Goal: Task Accomplishment & Management: Manage account settings

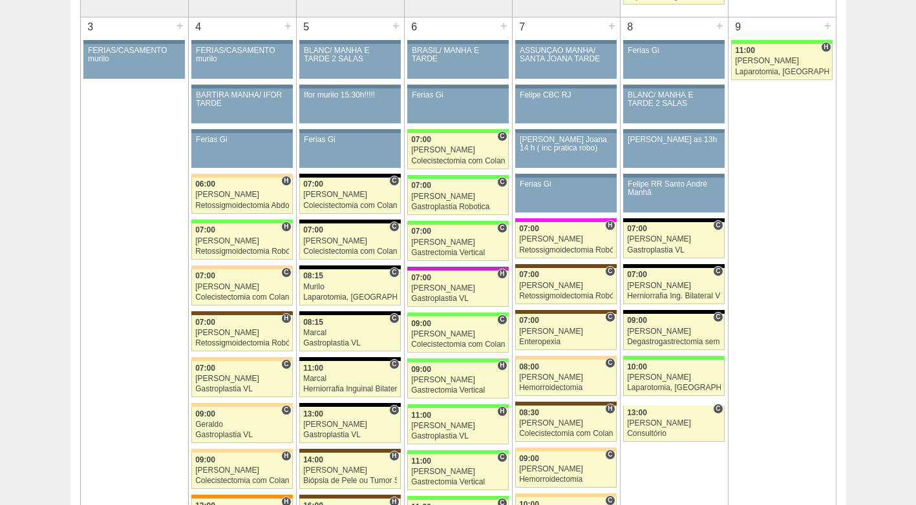
scroll to position [776, 0]
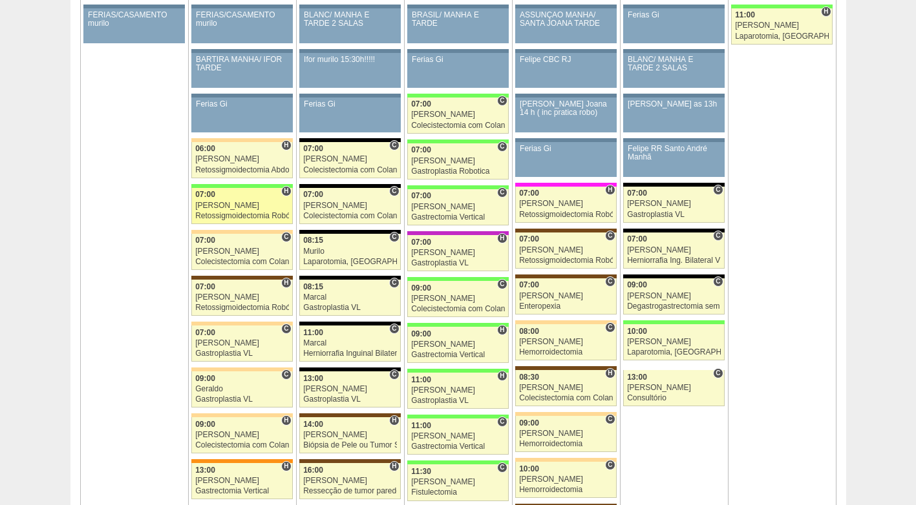
click at [228, 214] on div "Retossigmoidectomia Robótica" at bounding box center [242, 216] width 94 height 8
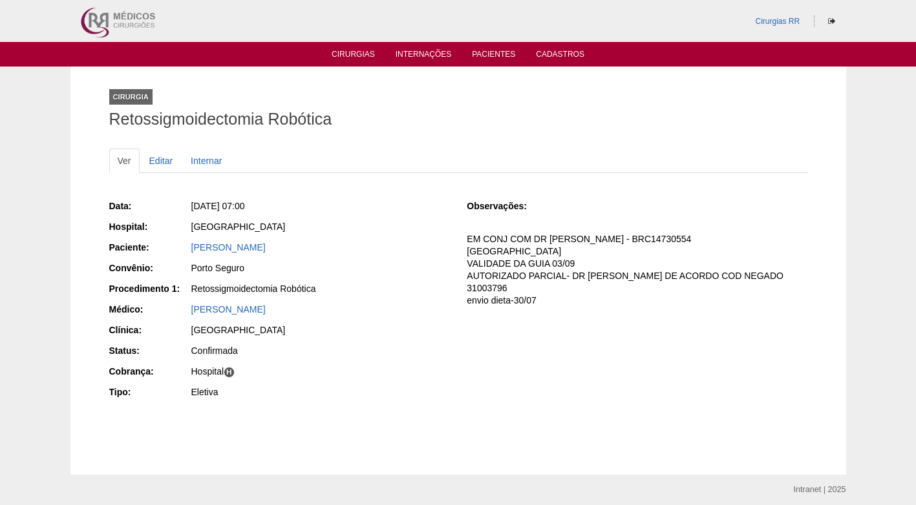
drag, startPoint x: 306, startPoint y: 243, endPoint x: 185, endPoint y: 254, distance: 121.4
click at [185, 254] on div "Paciente: GRAZIELLE GAMA SIMAO" at bounding box center [279, 249] width 340 height 16
click at [244, 248] on link "GRAZIELLE GAMA SIMAO" at bounding box center [228, 247] width 74 height 10
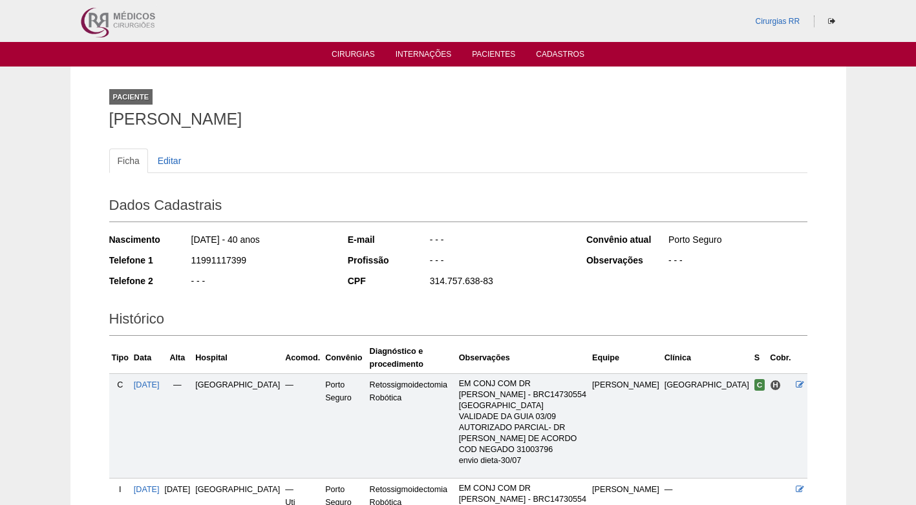
drag, startPoint x: 266, startPoint y: 257, endPoint x: 179, endPoint y: 261, distance: 87.4
click at [179, 261] on div "Telefone 1 11991117399" at bounding box center [219, 262] width 221 height 16
copy div "11991117399"
click at [367, 50] on link "Cirurgias" at bounding box center [353, 55] width 43 height 11
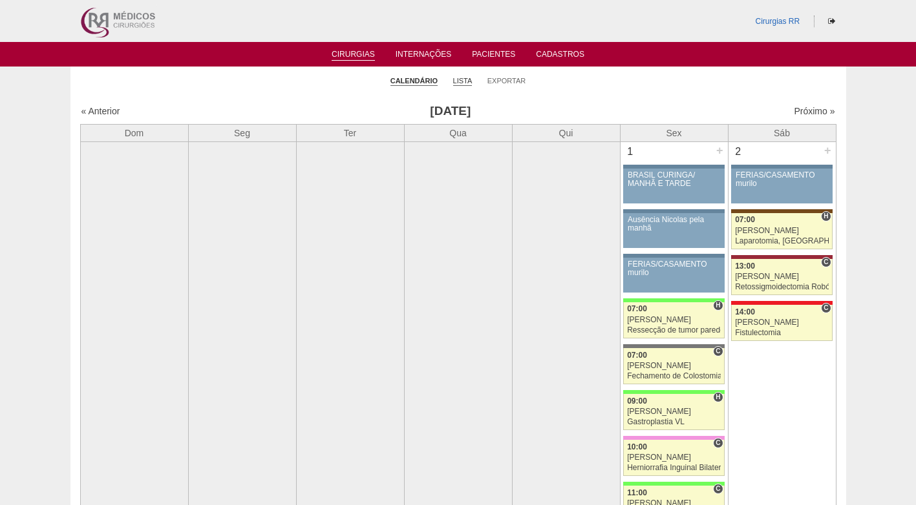
click at [463, 78] on link "Lista" at bounding box center [462, 81] width 19 height 10
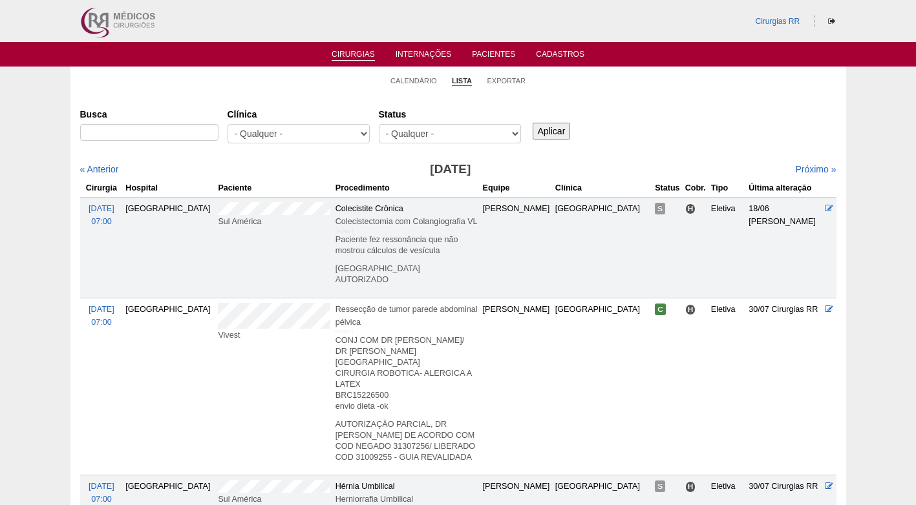
select select "conf"
click at [379, 124] on select "- Qualquer - Reservada Confirmada Suspensa Cancelada" at bounding box center [450, 133] width 142 height 19
click at [513, 83] on link "Exportar" at bounding box center [506, 81] width 39 height 10
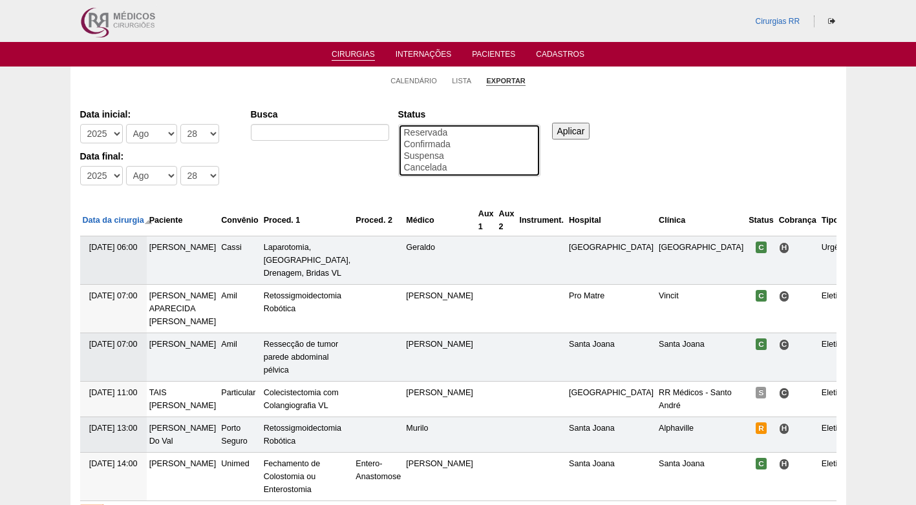
drag, startPoint x: 449, startPoint y: 143, endPoint x: 416, endPoint y: 144, distance: 32.3
select select "conf"
click at [449, 144] on option "Confirmada" at bounding box center [469, 145] width 133 height 12
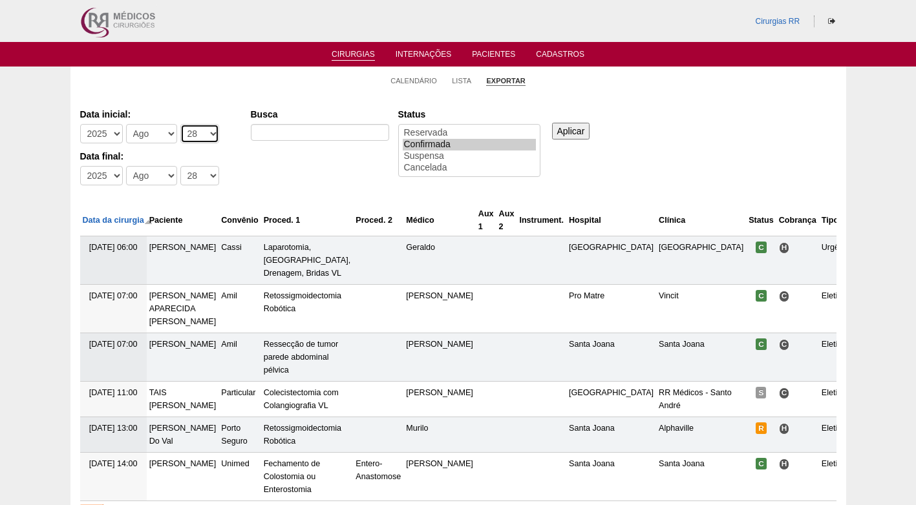
click at [196, 135] on select "-Dia 1 2 3 4 5 6 7 8 9 10 11 12 13 14 15 16 17 18 19 20 21 22 23 24 25 26 27 28…" at bounding box center [199, 133] width 39 height 19
select select "1"
click at [180, 124] on select "-Dia 1 2 3 4 5 6 7 8 9 10 11 12 13 14 15 16 17 18 19 20 21 22 23 24 25 26 27 28…" at bounding box center [199, 133] width 39 height 19
click at [162, 136] on select "-Mês Jan Fev Mar Abr Mai Jun Jul Ago Set Out Nov Dez" at bounding box center [151, 133] width 51 height 19
select select "9"
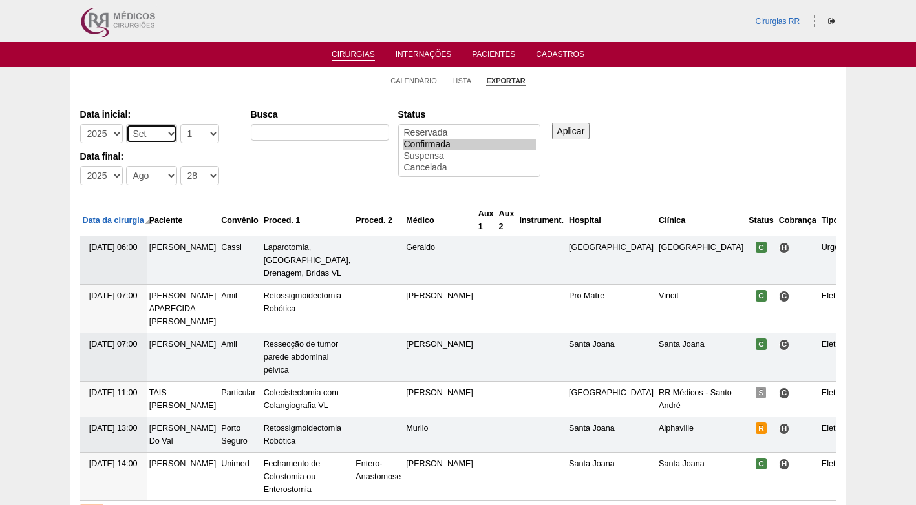
click at [126, 124] on select "-Mês Jan Fev Mar Abr Mai Jun Jul Ago Set Out Nov Dez" at bounding box center [151, 133] width 51 height 19
click at [151, 176] on select "-Mês Jan Fev Mar Abr Mai Jun Jul Ago Set Out Nov Dez" at bounding box center [151, 175] width 51 height 19
select select "9"
click at [126, 166] on select "-Mês Jan Fev Mar Abr Mai Jun Jul Ago Set Out Nov Dez" at bounding box center [151, 175] width 51 height 19
click at [202, 170] on select "-Dia 1 2 3 4 5 6 7 8 9 10 11 12 13 14 15 16 17 18 19 20 21 22 23 24 25 26 27 28…" at bounding box center [199, 175] width 39 height 19
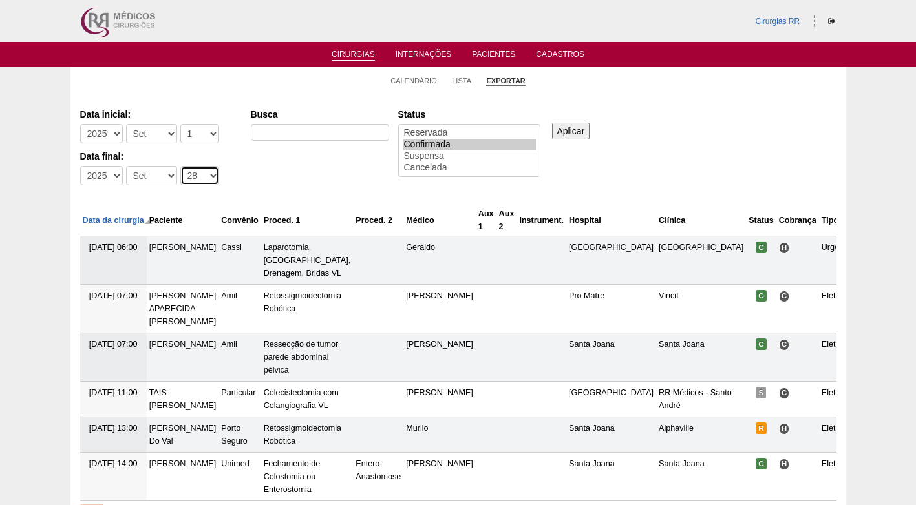
select select "6"
click at [180, 166] on select "-Dia 1 2 3 4 5 6 7 8 9 10 11 12 13 14 15 16 17 18 19 20 21 22 23 24 25 26 27 28…" at bounding box center [199, 175] width 39 height 19
click at [568, 130] on input "Aplicar" at bounding box center [571, 131] width 38 height 17
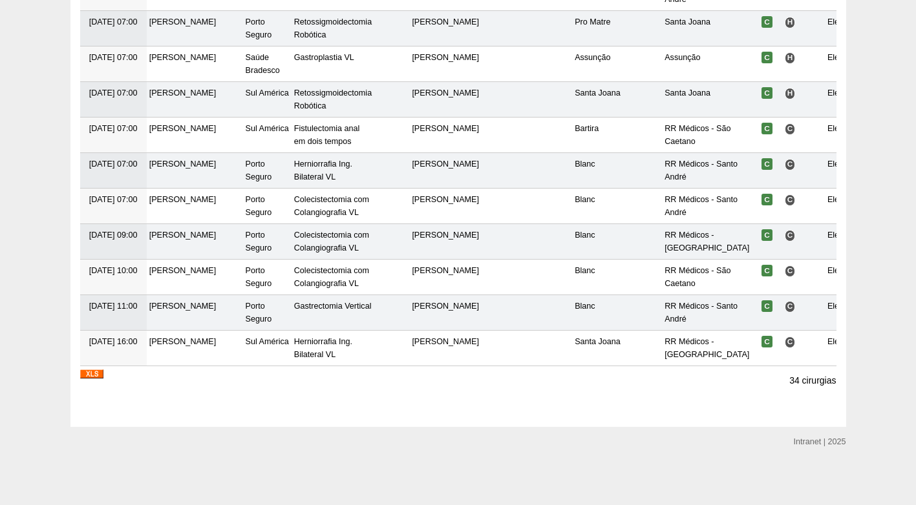
scroll to position [1208, 0]
click at [97, 368] on a=2025&date_filter=9&date_filter=1&date_filter=2025&date_filter=9&date_filter=6&keys=&field_txt_status_cirurgia_value_many_to_one=conf"] at bounding box center [91, 373] width 23 height 10
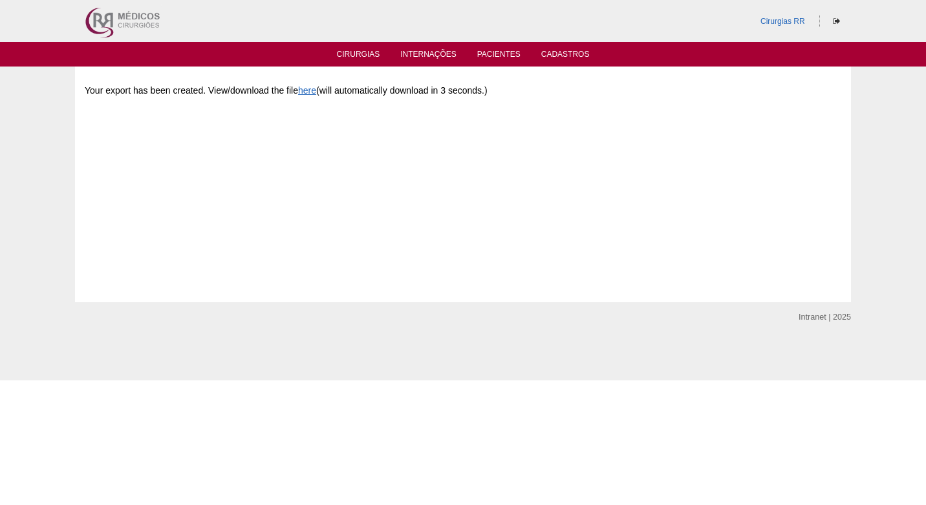
click at [662, 75] on div "Data export successful Your export has been created. View/download the file her…" at bounding box center [463, 185] width 776 height 236
drag, startPoint x: 677, startPoint y: 75, endPoint x: 684, endPoint y: 76, distance: 7.8
click at [682, 76] on div "Data export successful Your export has been created. View/download the file her…" at bounding box center [463, 185] width 776 height 236
click at [372, 57] on link "Cirurgias" at bounding box center [358, 55] width 43 height 11
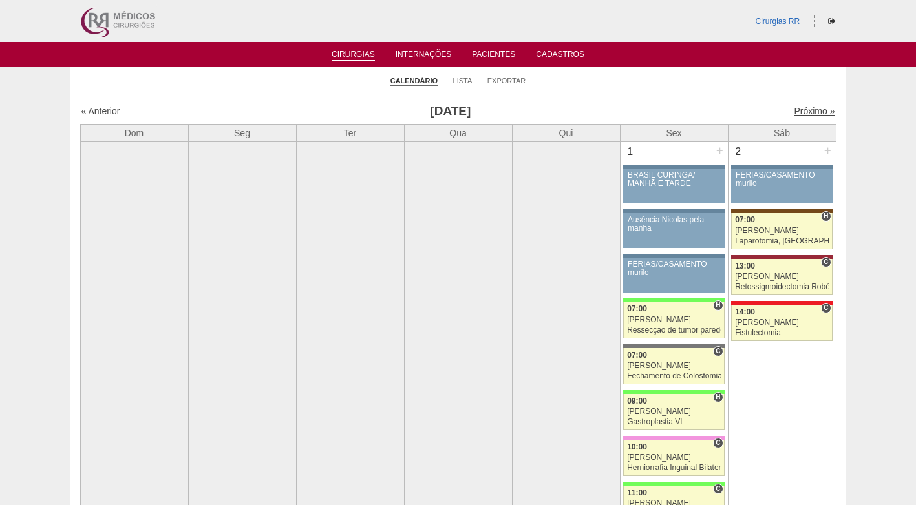
click at [796, 109] on link "Próximo »" at bounding box center [814, 111] width 41 height 10
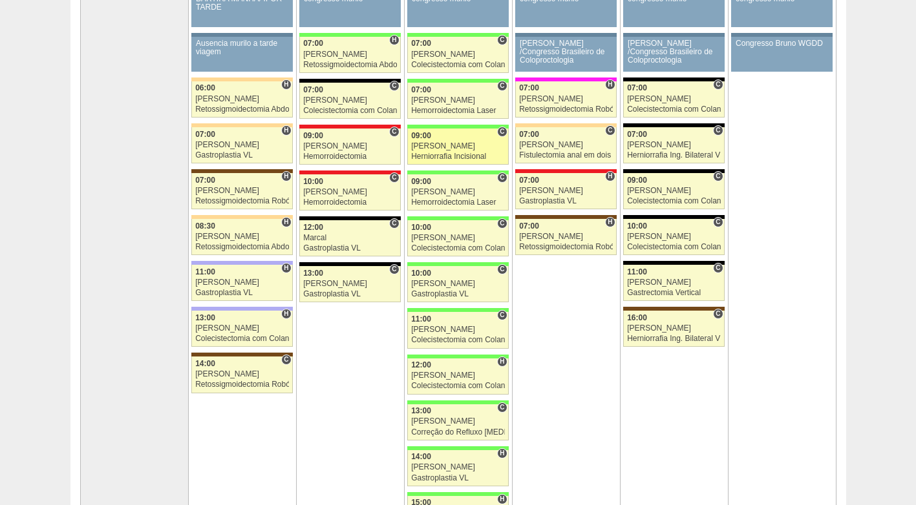
scroll to position [129, 0]
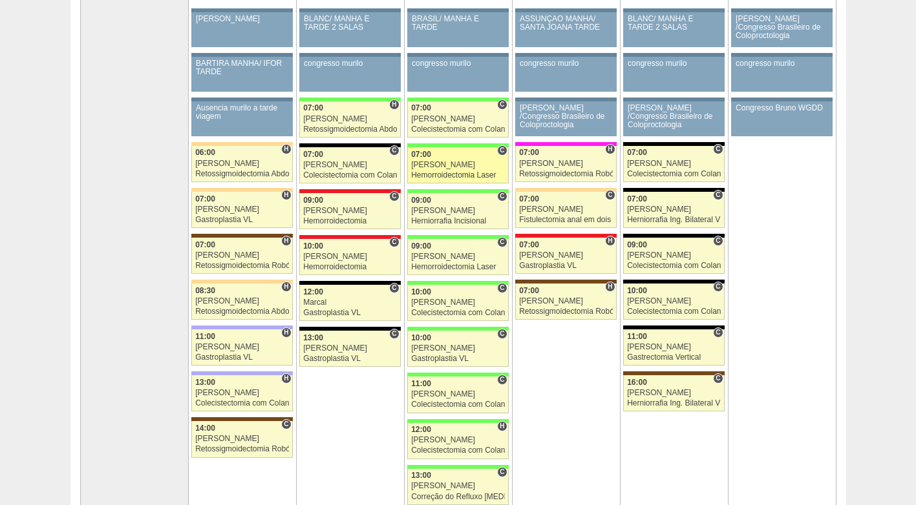
click at [448, 153] on div "07:00" at bounding box center [458, 155] width 94 height 8
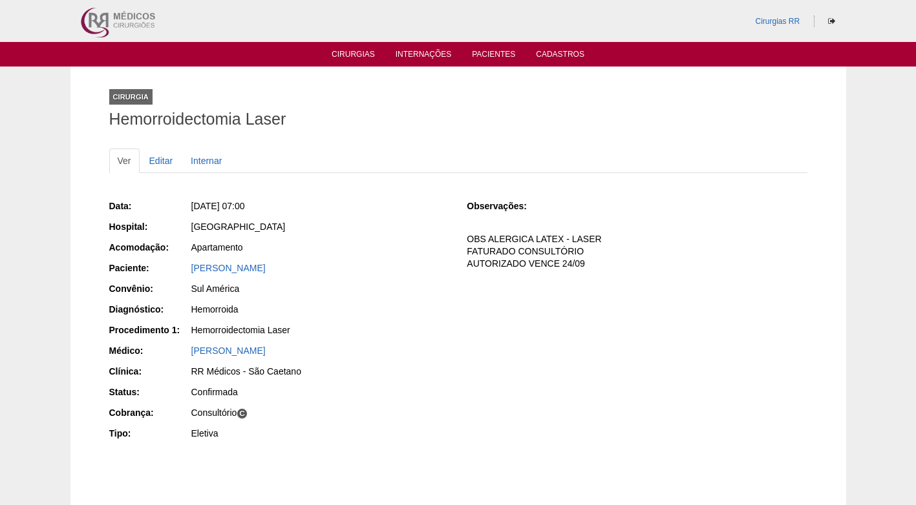
click at [363, 240] on div "Data: [DATE] 07:00 Hospital: [GEOGRAPHIC_DATA] Acomodação: Apartamento Paciente…" at bounding box center [279, 321] width 340 height 253
click at [411, 281] on div "Data: [DATE] 07:00 Hospital: [GEOGRAPHIC_DATA] Acomodação: Apartamento Paciente…" at bounding box center [279, 321] width 340 height 253
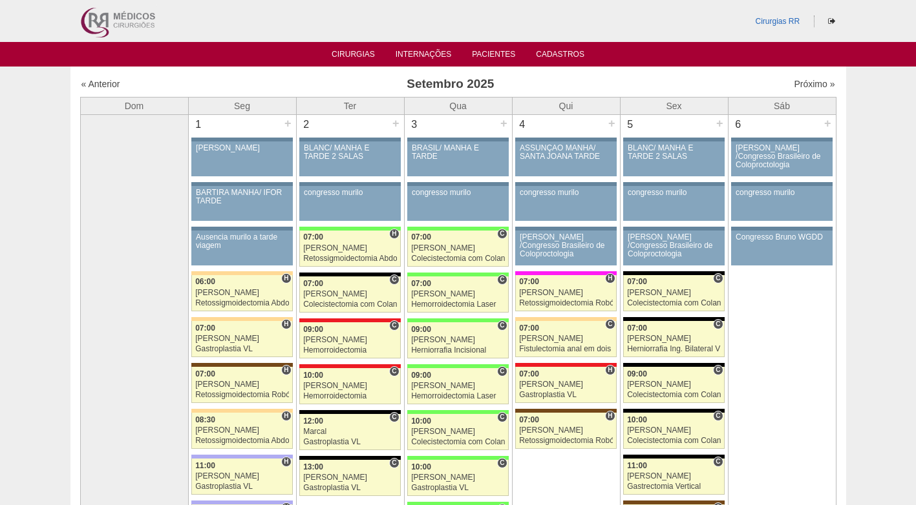
scroll to position [129, 0]
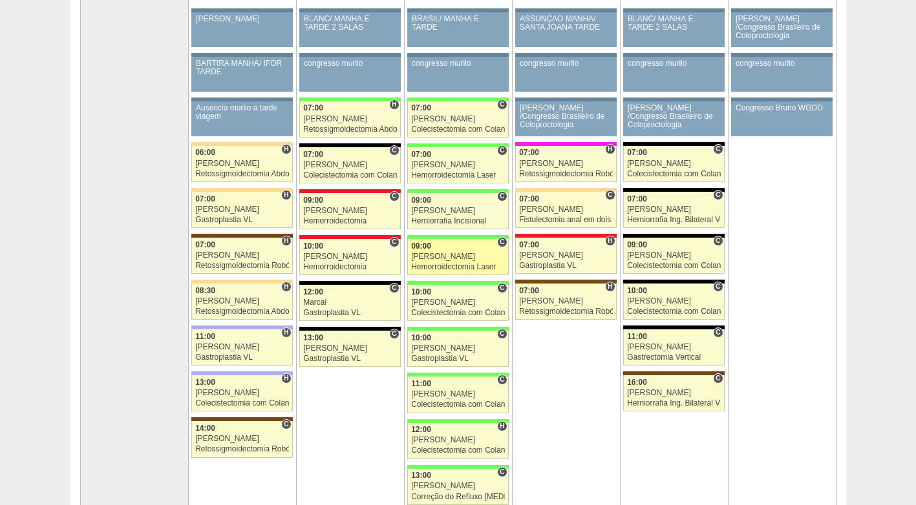
click at [461, 262] on link "88498 Paulo Regina C 09:00 Paulo Regina Hemorroidectomia Laser Hospital Brasil …" at bounding box center [457, 257] width 101 height 36
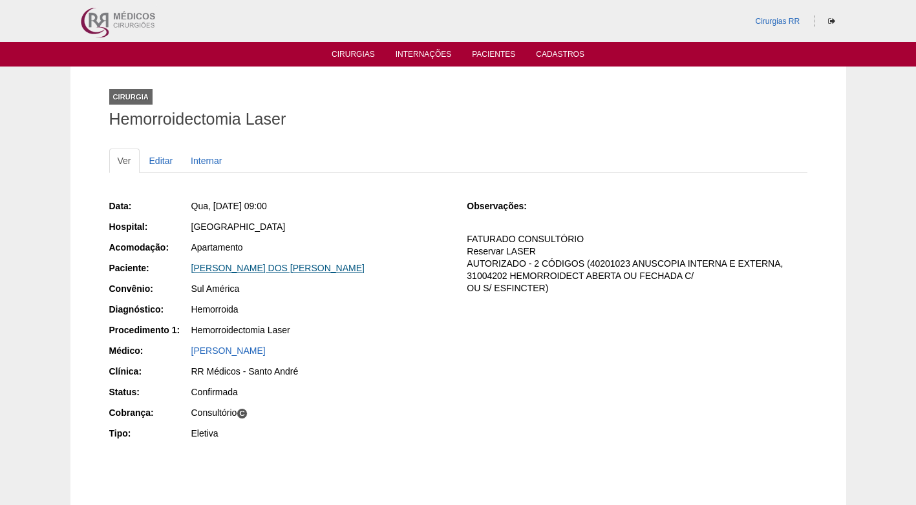
click at [315, 270] on link "[PERSON_NAME] DOS [PERSON_NAME]" at bounding box center [277, 268] width 173 height 10
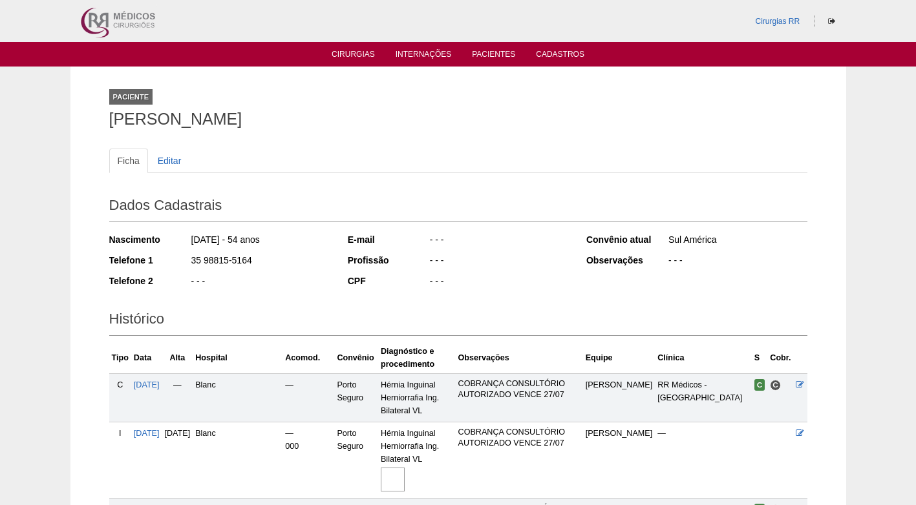
drag, startPoint x: 113, startPoint y: 123, endPoint x: 385, endPoint y: 112, distance: 272.3
click at [385, 112] on h1 "[PERSON_NAME]" at bounding box center [458, 119] width 698 height 16
copy h1 "CARLOS ALBERTO DOS SANTOS"
click at [492, 222] on div "Dados Cadastrais Nascimento 28/09/1970 - 54 anos Telefone 1 35 98815-5164 Telef…" at bounding box center [458, 243] width 698 height 114
drag, startPoint x: 432, startPoint y: 154, endPoint x: 412, endPoint y: 151, distance: 19.8
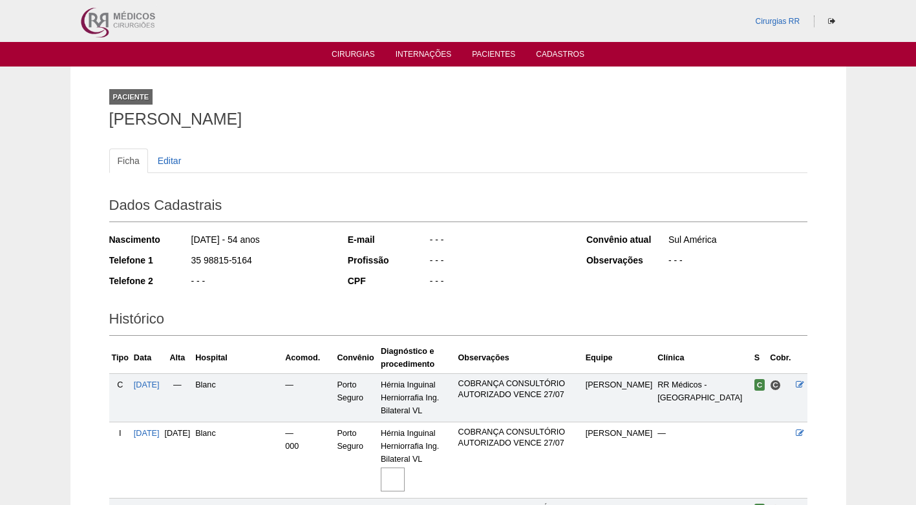
click at [429, 151] on ul "Ficha Editar" at bounding box center [458, 161] width 698 height 25
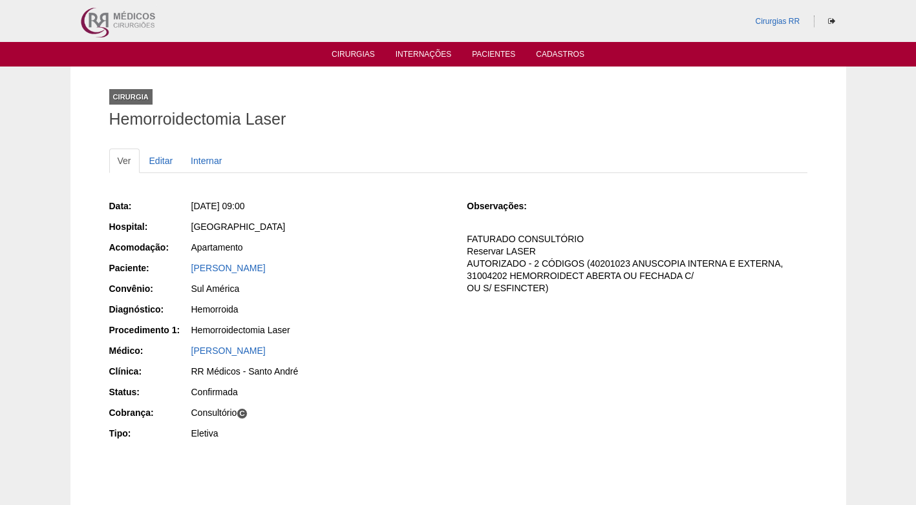
click at [416, 352] on div "[PERSON_NAME]" at bounding box center [320, 350] width 258 height 13
click at [482, 348] on div "Data: Qua, 03/09/2025 - 09:00 Hospital: Brasil Acomodação: Apartamento Paciente…" at bounding box center [458, 321] width 698 height 253
click at [492, 281] on p "FATURADO CONSULTÓRIO Reservar LASER AUTORIZADO - 2 CÓDIGOS (40201023 ANUSCOPIA …" at bounding box center [637, 263] width 340 height 61
drag, startPoint x: 544, startPoint y: 273, endPoint x: 529, endPoint y: 275, distance: 15.6
click at [545, 273] on p "FATURADO CONSULTÓRIO Reservar LASER AUTORIZADO - 2 CÓDIGOS (40201023 ANUSCOPIA …" at bounding box center [637, 263] width 340 height 61
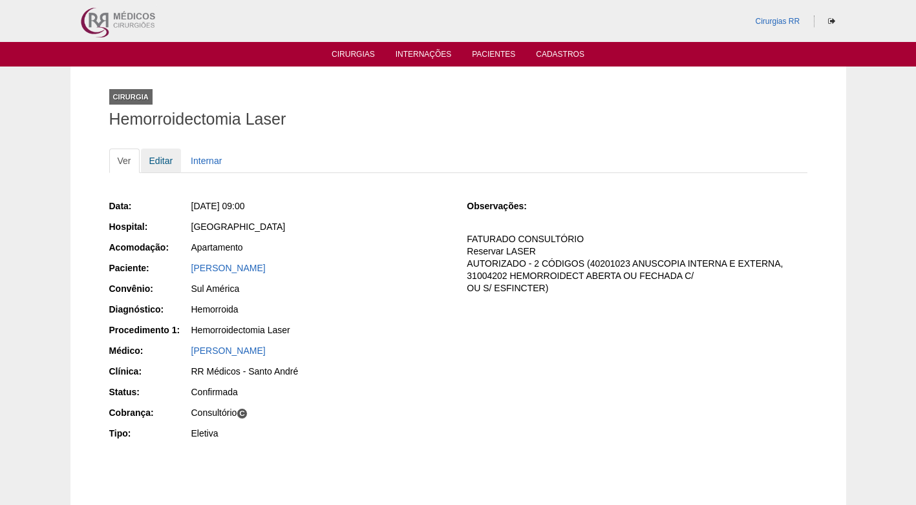
click at [171, 164] on link "Editar" at bounding box center [161, 161] width 41 height 25
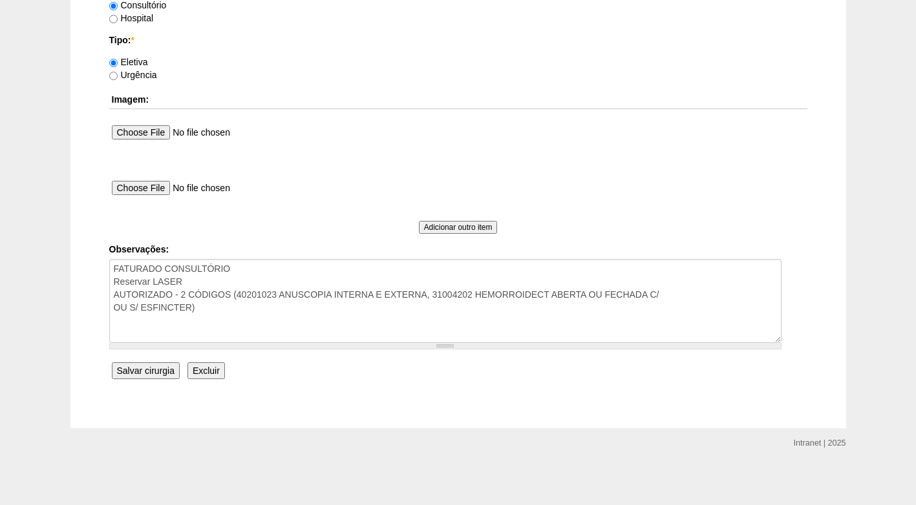
scroll to position [1173, 0]
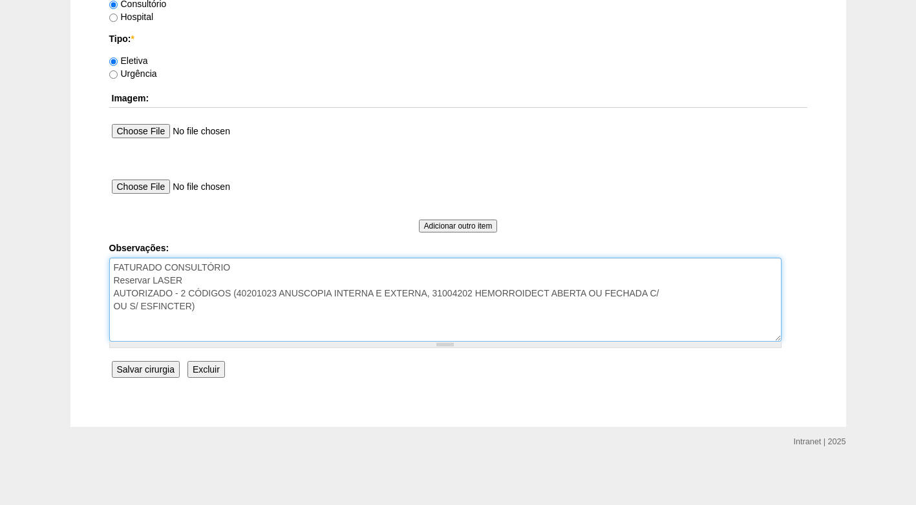
click at [219, 282] on textarea "FATURADO CONSULTÓRIO Reservar LASER AUTORIZADO - 2 CÓDIGOS (40201023 ANUSCOPIA …" at bounding box center [445, 300] width 672 height 84
drag, startPoint x: 261, startPoint y: 278, endPoint x: 192, endPoint y: 282, distance: 69.3
click at [192, 282] on textarea "FATURADO CONSULTÓRIO Reservar LASER AUTORIZADO - 2 CÓDIGOS (40201023 ANUSCOPIA …" at bounding box center [445, 300] width 672 height 84
type textarea "FATURADO CONSULTÓRIO Reservar LASER - anestesista casa AUTORIZADO - 2 CÓDIGOS (…"
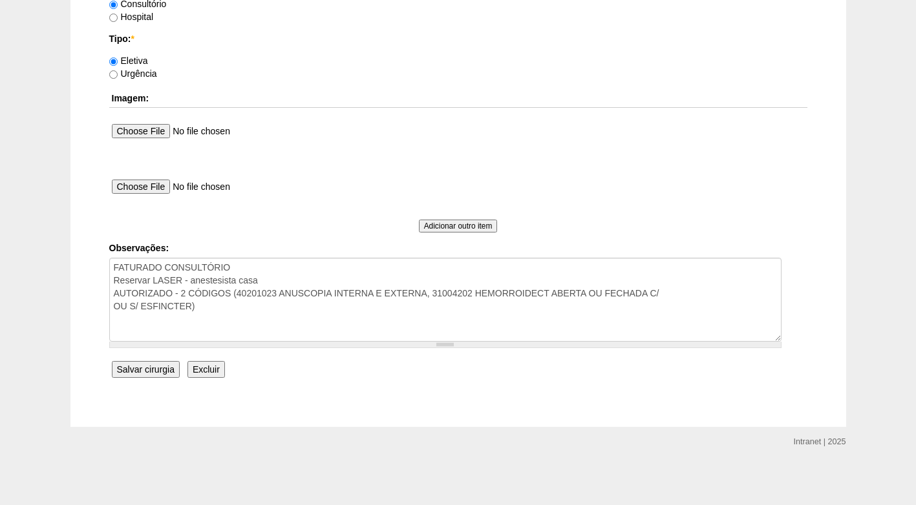
click at [172, 369] on input "Salvar cirurgia" at bounding box center [146, 369] width 68 height 17
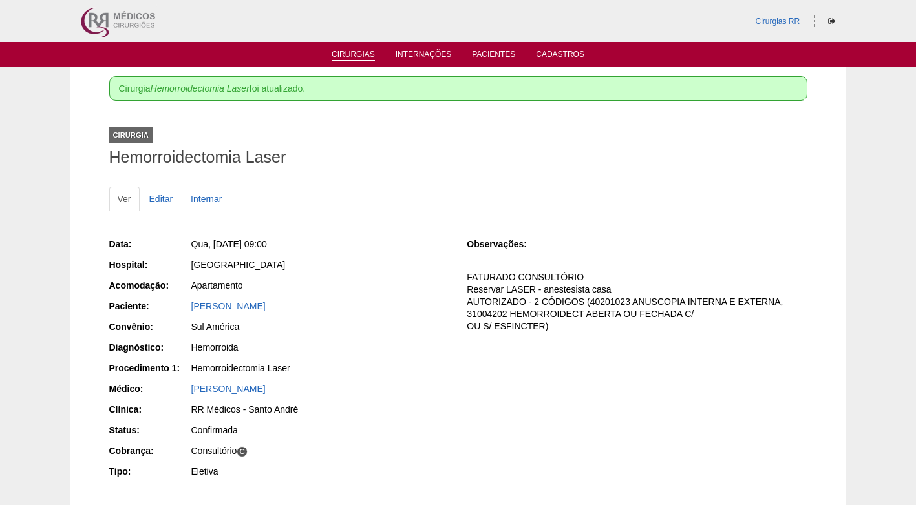
click at [356, 53] on link "Cirurgias" at bounding box center [353, 55] width 43 height 11
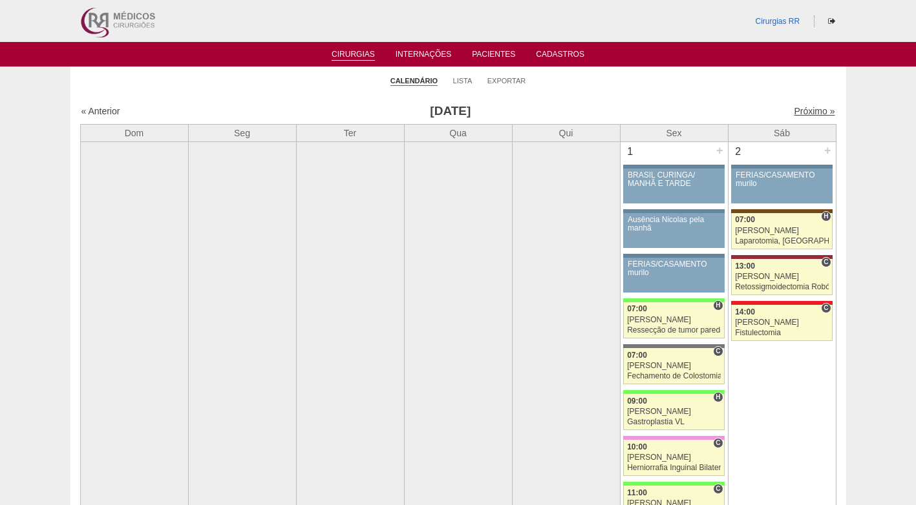
click at [798, 112] on link "Próximo »" at bounding box center [814, 111] width 41 height 10
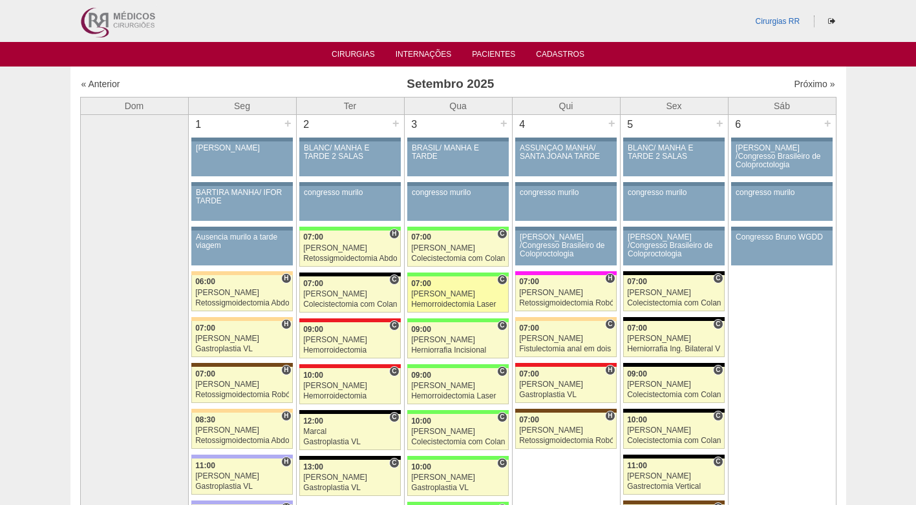
click at [460, 291] on div "[PERSON_NAME]" at bounding box center [458, 294] width 94 height 8
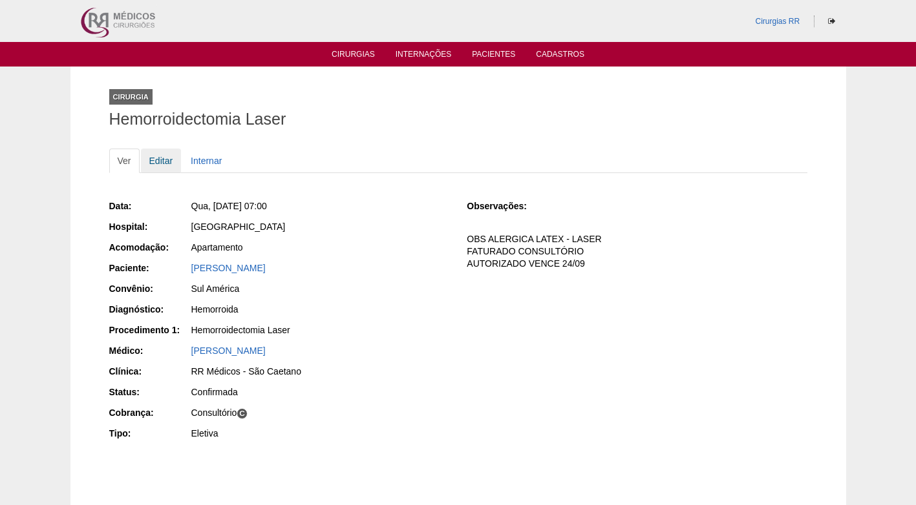
click at [162, 161] on link "Editar" at bounding box center [161, 161] width 41 height 25
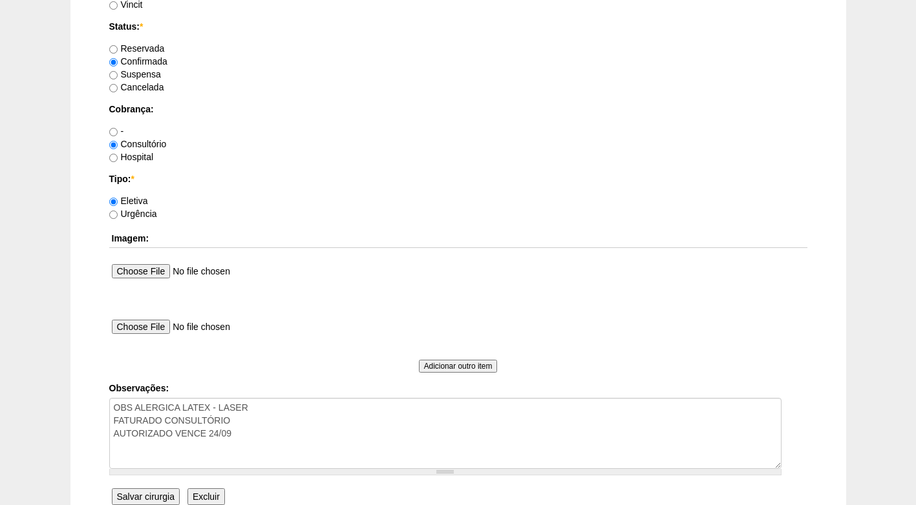
scroll to position [1160, 0]
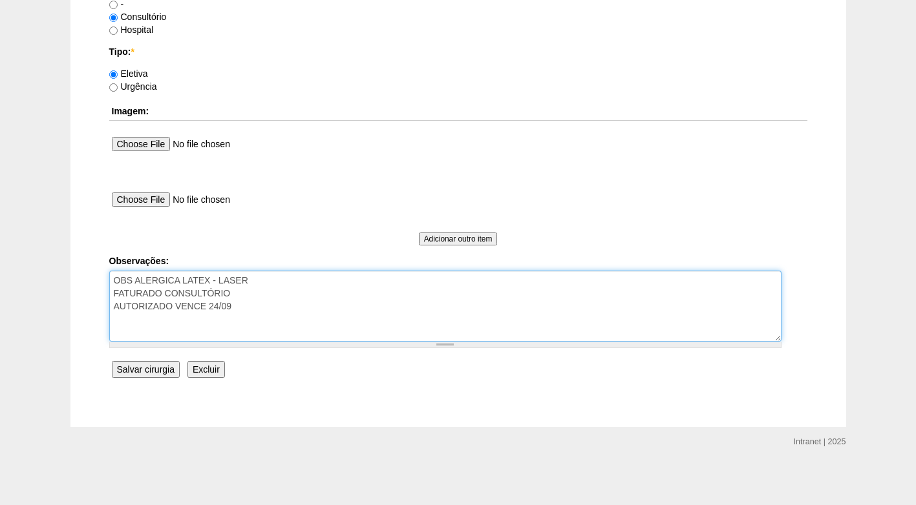
click at [359, 290] on textarea "OBS ALERGICA LATEX - LASER FATURADO CONSULTÓRIO AUTORIZADO VENCE 24/09" at bounding box center [445, 306] width 672 height 71
click at [364, 274] on textarea "OBS ALERGICA LATEX - LASER FATURADO CONSULTÓRIO AUTORIZADO VENCE 24/09" at bounding box center [445, 306] width 672 height 71
paste textarea "anestesista casa"
type textarea "OBS ALERGICA LATEX - LASER - anestesista casa FATURADO CONSULTÓRIO AUTORIZADO V…"
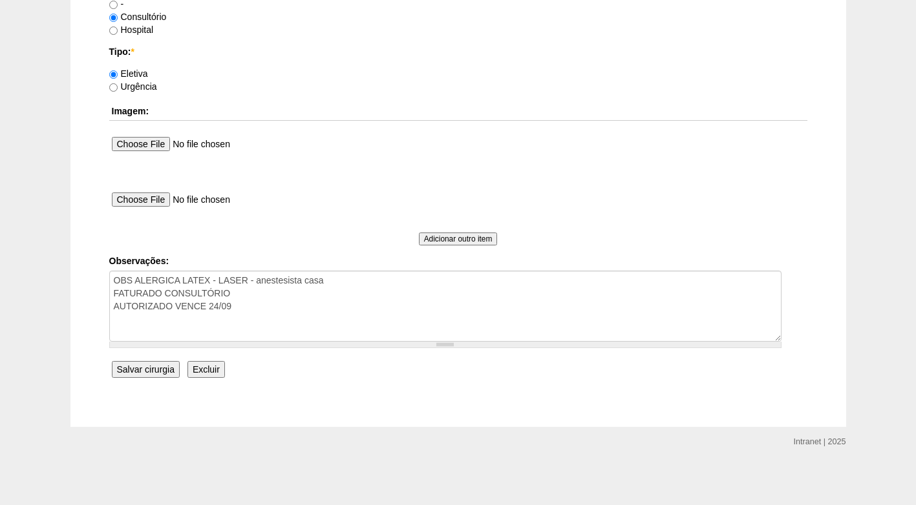
click at [147, 366] on input "Salvar cirurgia" at bounding box center [146, 369] width 68 height 17
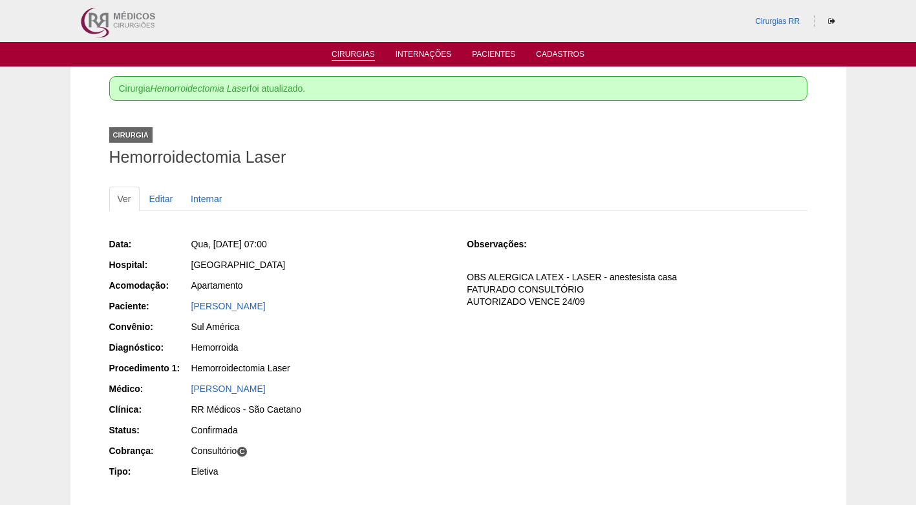
click at [376, 55] on li "Cirurgias" at bounding box center [353, 53] width 61 height 10
click at [358, 53] on link "Cirurgias" at bounding box center [353, 55] width 43 height 11
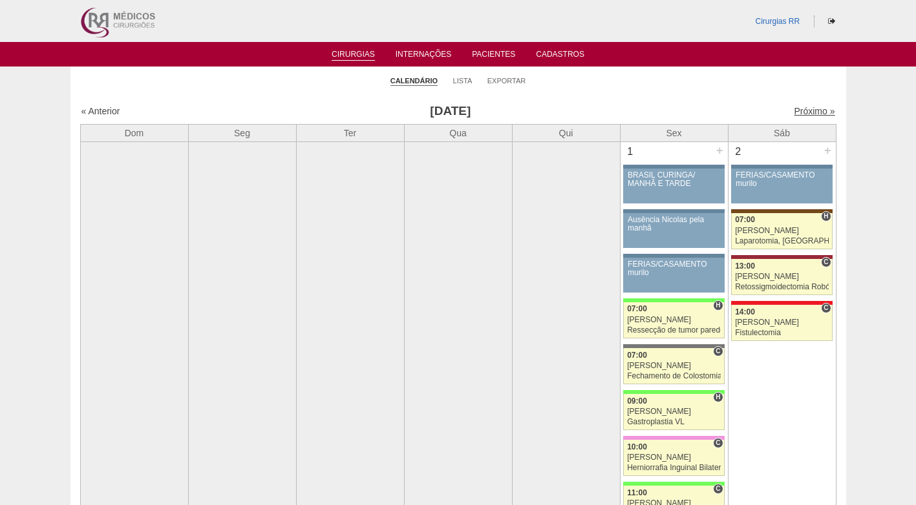
click at [808, 109] on link "Próximo »" at bounding box center [814, 111] width 41 height 10
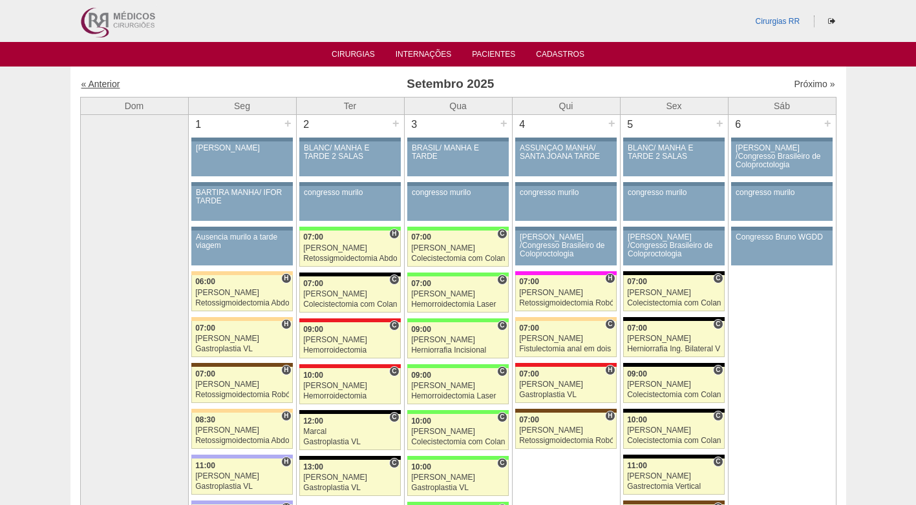
click at [101, 84] on link "« Anterior" at bounding box center [100, 84] width 39 height 10
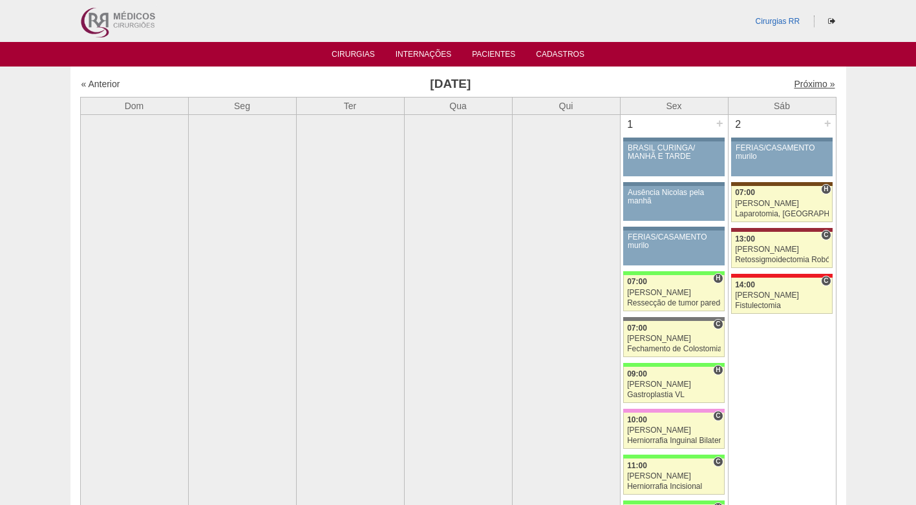
click at [796, 85] on link "Próximo »" at bounding box center [814, 84] width 41 height 10
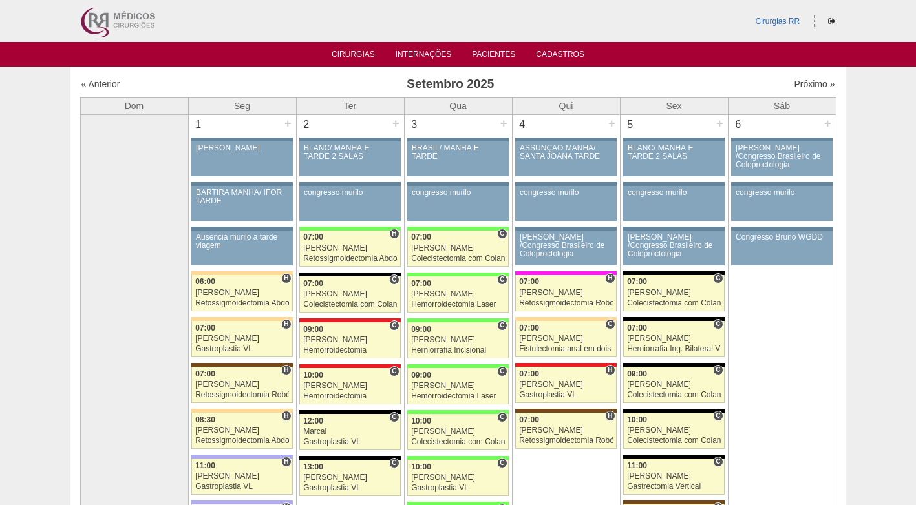
click at [668, 83] on div "Próximo »" at bounding box center [744, 84] width 181 height 13
click at [668, 82] on div "Próximo »" at bounding box center [744, 84] width 181 height 13
click at [366, 52] on link "Cirurgias" at bounding box center [353, 55] width 43 height 11
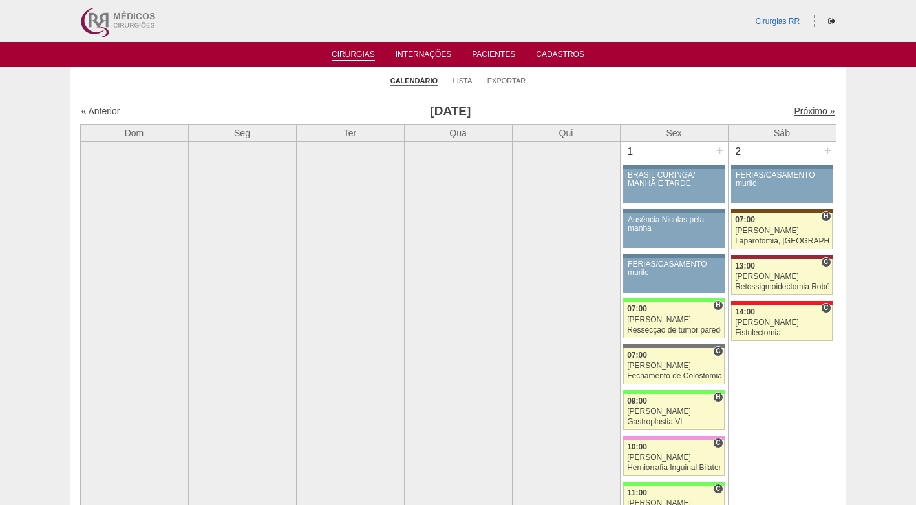
click at [801, 108] on link "Próximo »" at bounding box center [814, 111] width 41 height 10
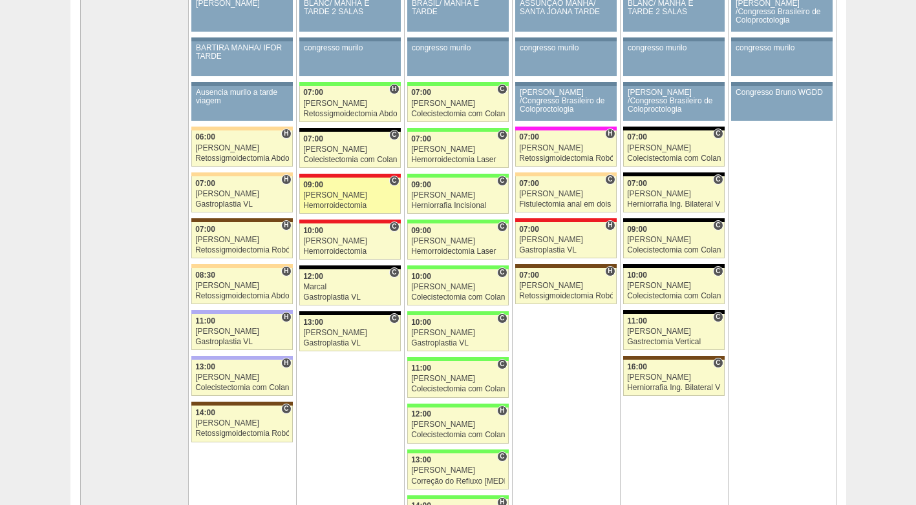
scroll to position [129, 0]
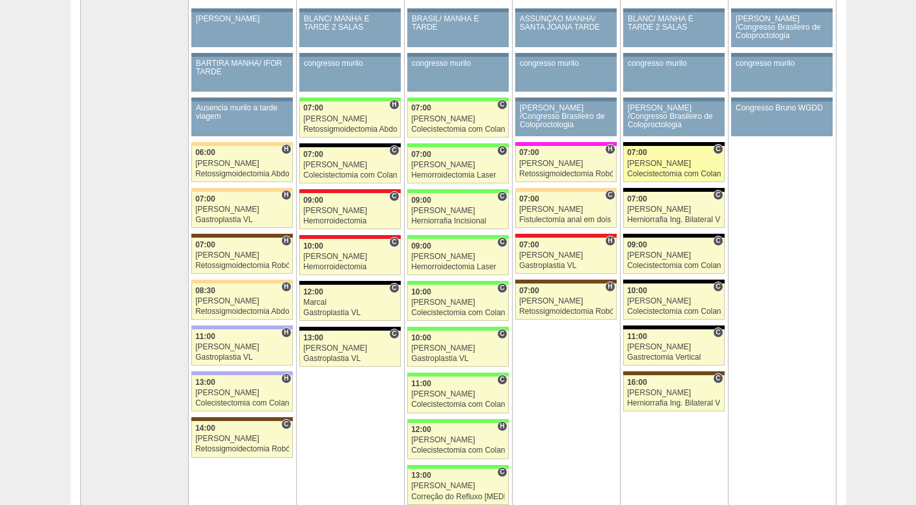
click at [673, 163] on div "Nathan" at bounding box center [674, 164] width 94 height 8
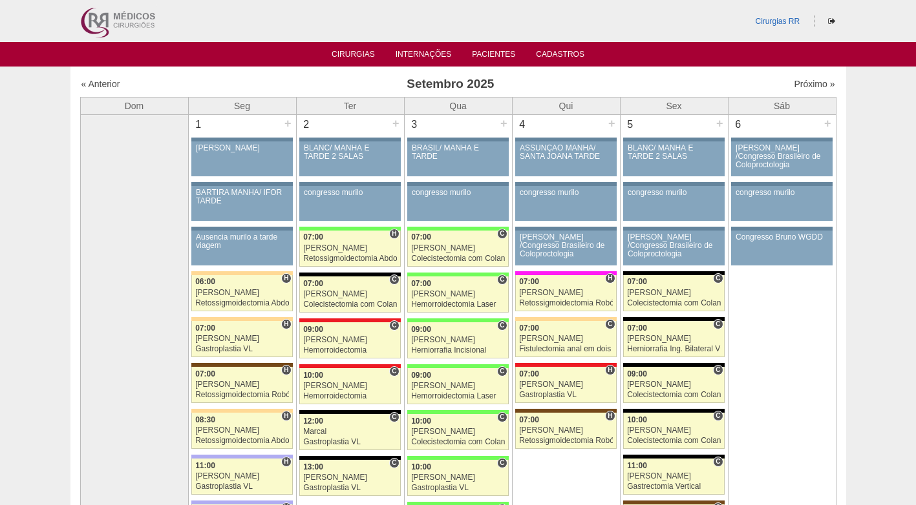
scroll to position [129, 0]
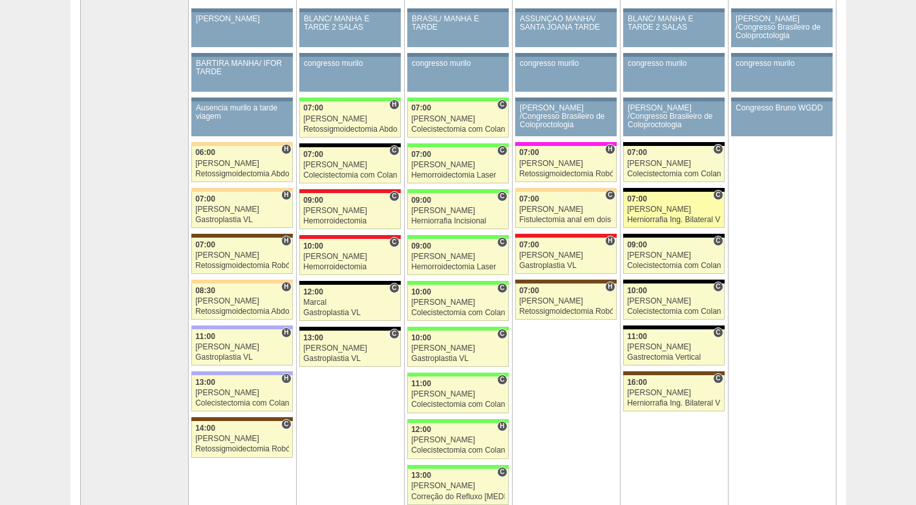
click at [644, 214] on link "88477 Felipe Rossi C 07:00 Felipe Rossi Herniorrafia Ing. Bilateral VL Hospital…" at bounding box center [673, 210] width 101 height 36
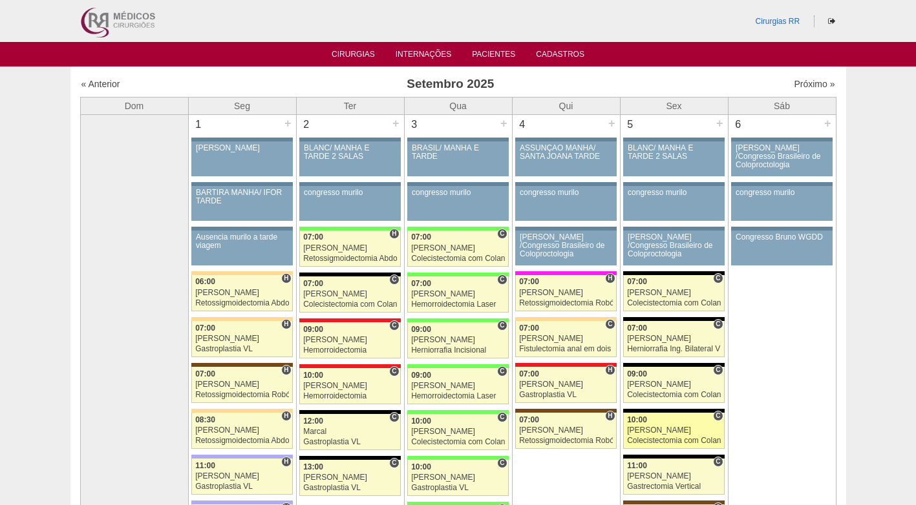
scroll to position [129, 0]
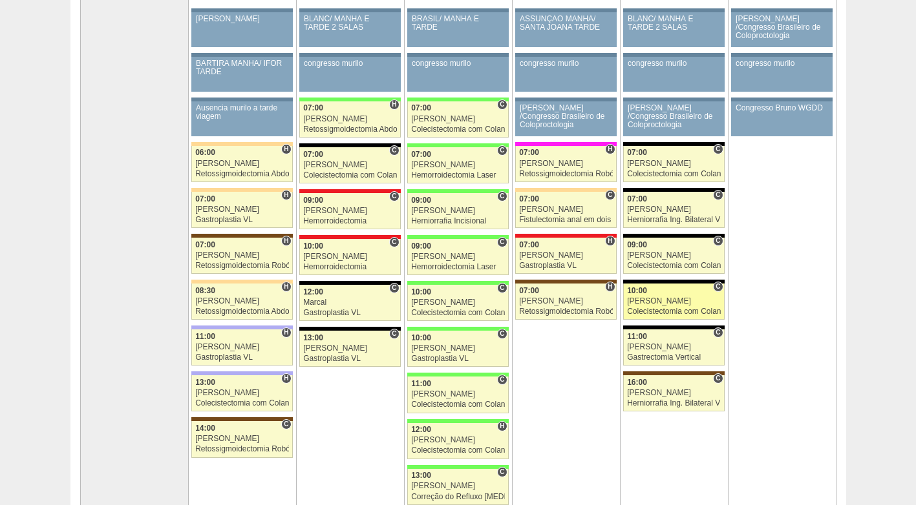
click at [666, 295] on div "10:00" at bounding box center [674, 291] width 94 height 8
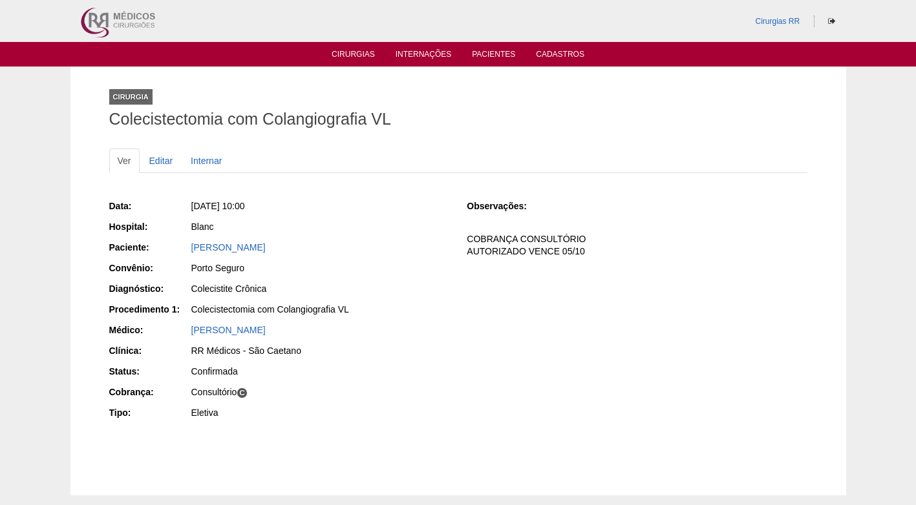
click at [481, 319] on div "Data: [DATE] 10:00 Hospital: Blanc Paciente: [PERSON_NAME] Convênio: [GEOGRAPHI…" at bounding box center [458, 311] width 698 height 232
click at [425, 287] on div "Colecistite Crônica" at bounding box center [320, 288] width 258 height 13
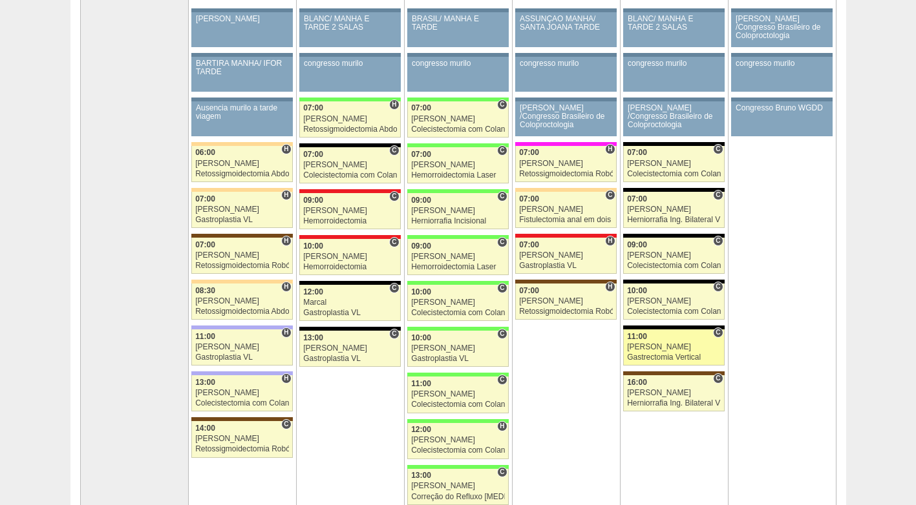
scroll to position [129, 0]
click at [661, 354] on div "Gastrectomia Vertical" at bounding box center [674, 358] width 94 height 8
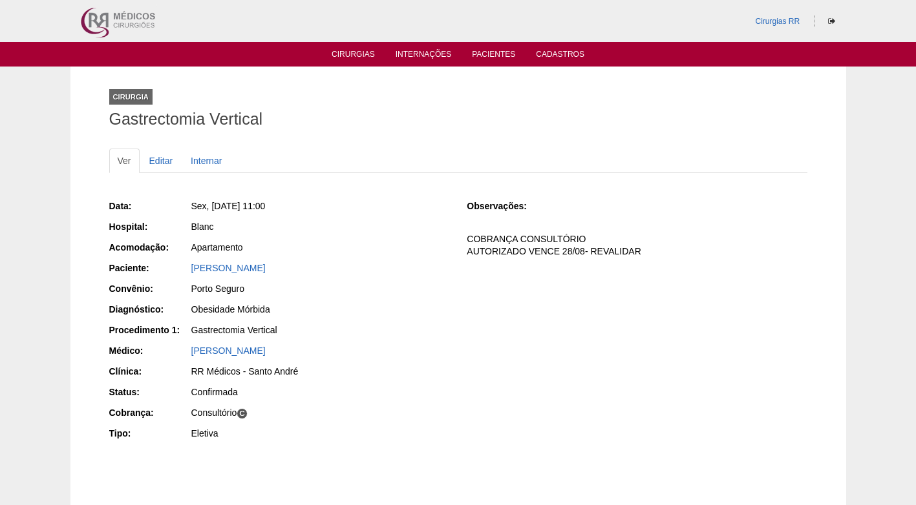
click at [444, 346] on div "[PERSON_NAME]" at bounding box center [320, 350] width 258 height 13
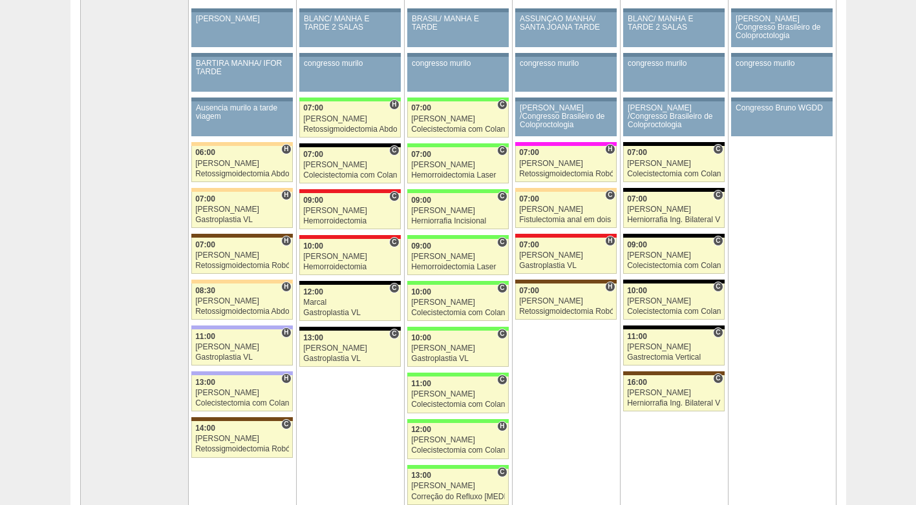
scroll to position [129, 0]
click at [661, 302] on div "[PERSON_NAME]" at bounding box center [674, 301] width 94 height 8
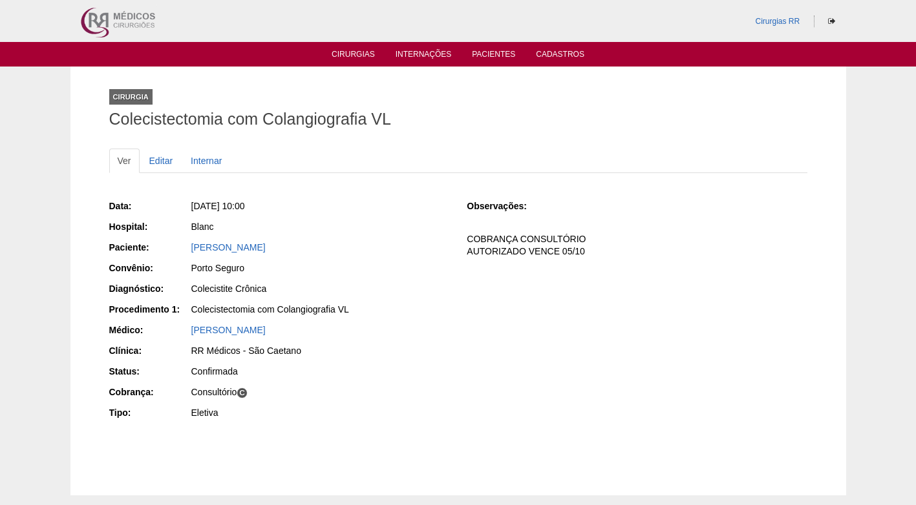
drag, startPoint x: 509, startPoint y: 315, endPoint x: 447, endPoint y: 309, distance: 63.0
click at [509, 315] on div "Data: [DATE] 10:00 Hospital: Blanc Paciente: [PERSON_NAME] Convênio: [GEOGRAPHI…" at bounding box center [458, 311] width 698 height 232
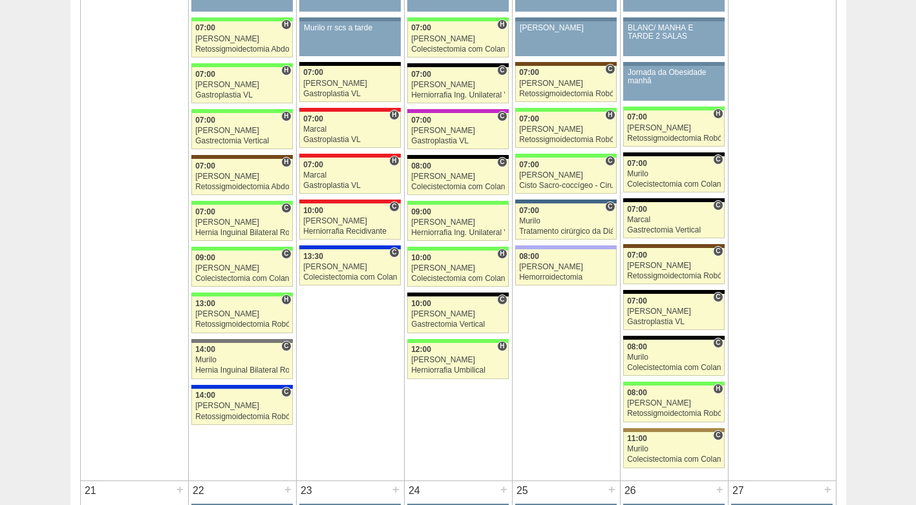
scroll to position [1422, 0]
